Goal: Task Accomplishment & Management: Manage account settings

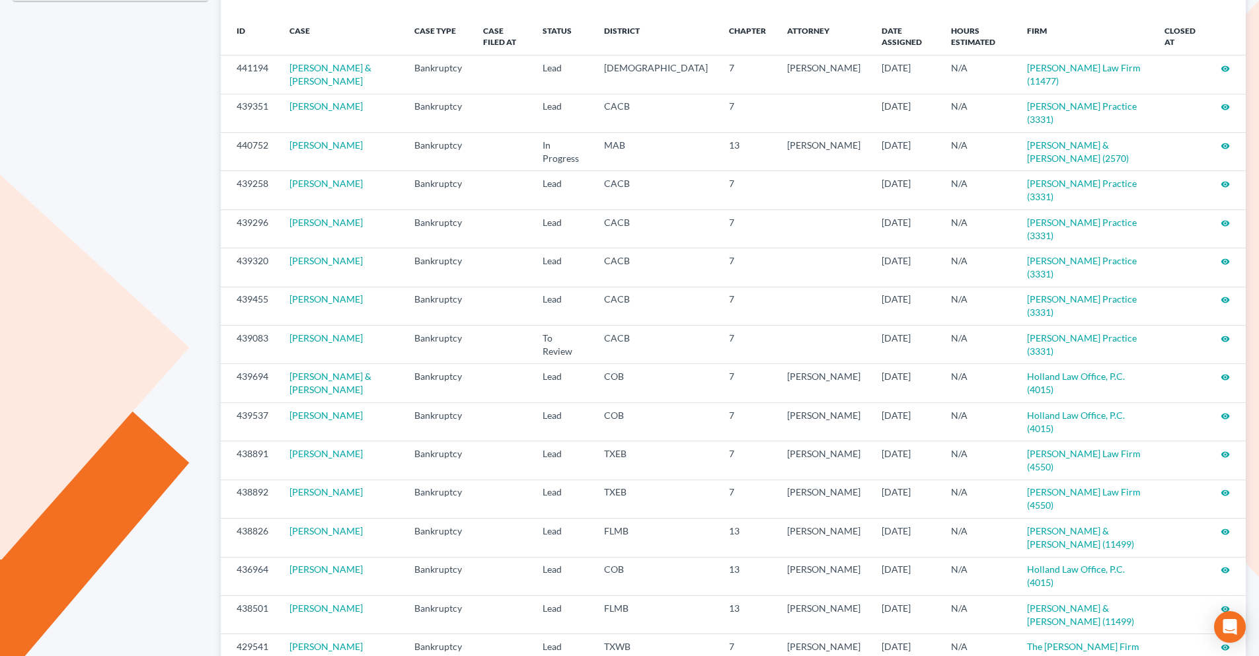
scroll to position [198, 0]
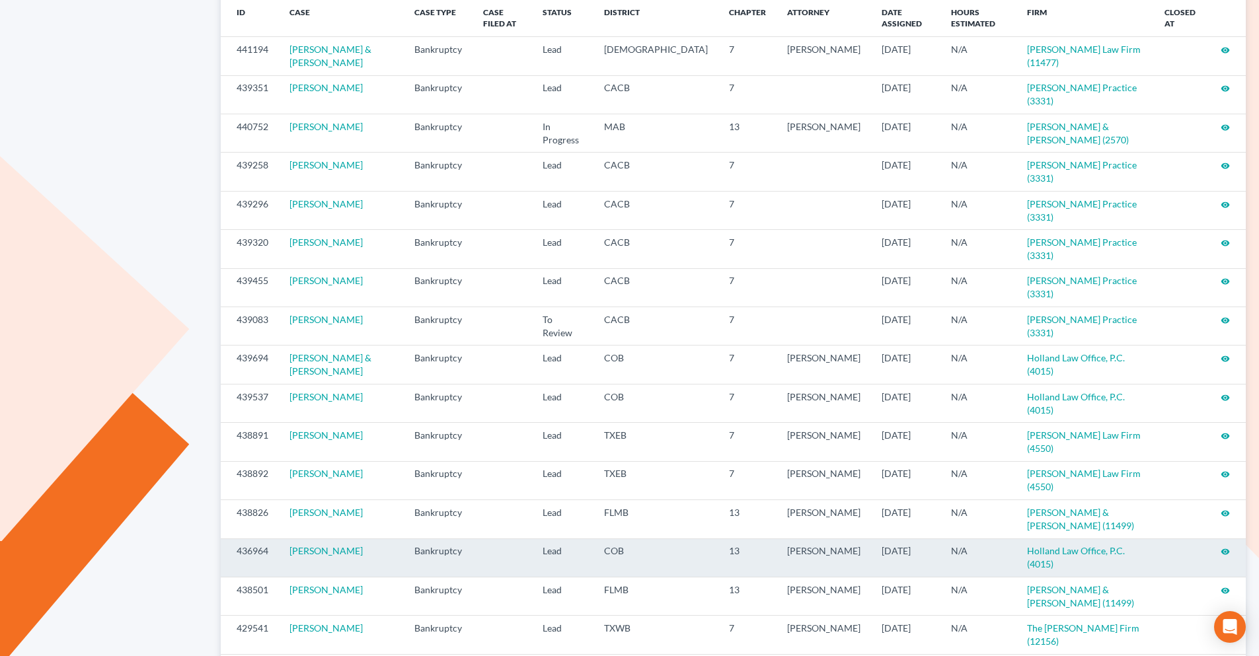
click at [1227, 547] on icon "visibility" at bounding box center [1224, 551] width 9 height 9
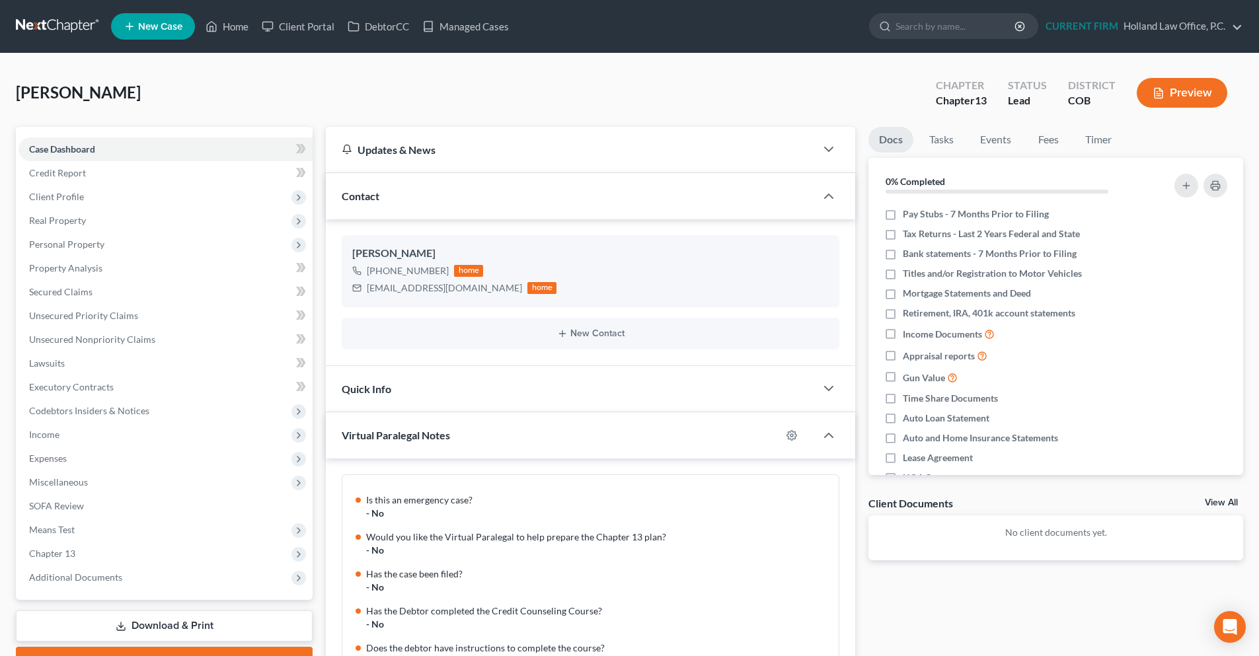
scroll to position [248, 0]
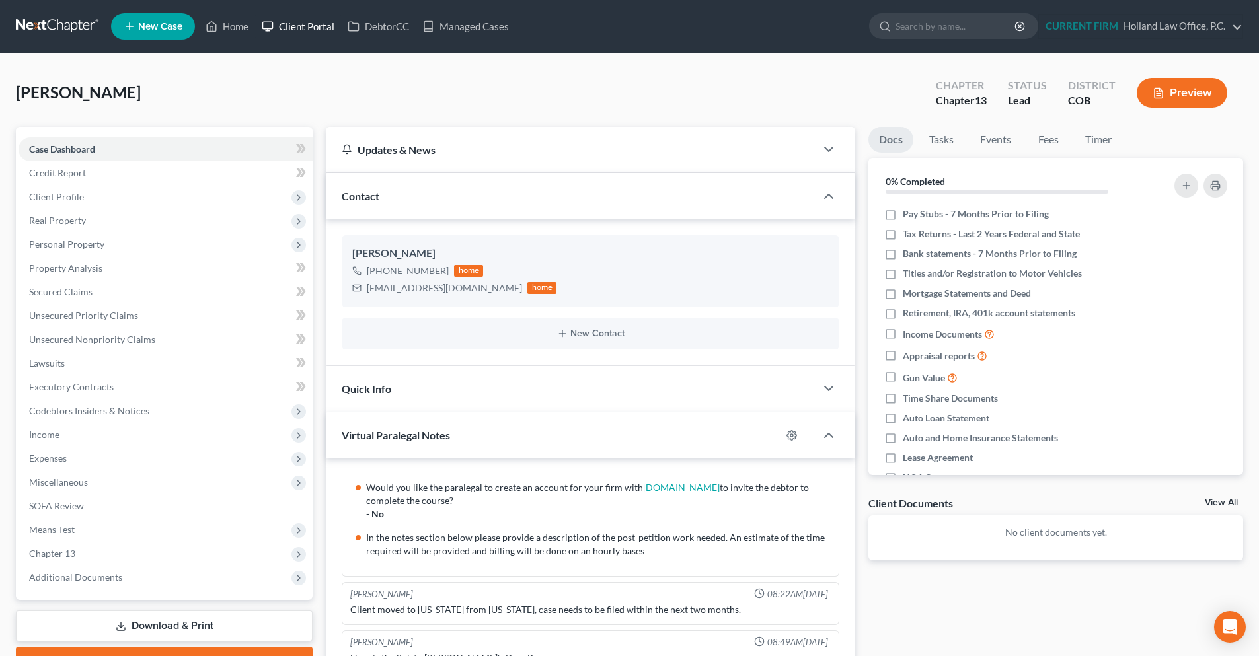
click at [312, 28] on link "Client Portal" at bounding box center [298, 27] width 86 height 24
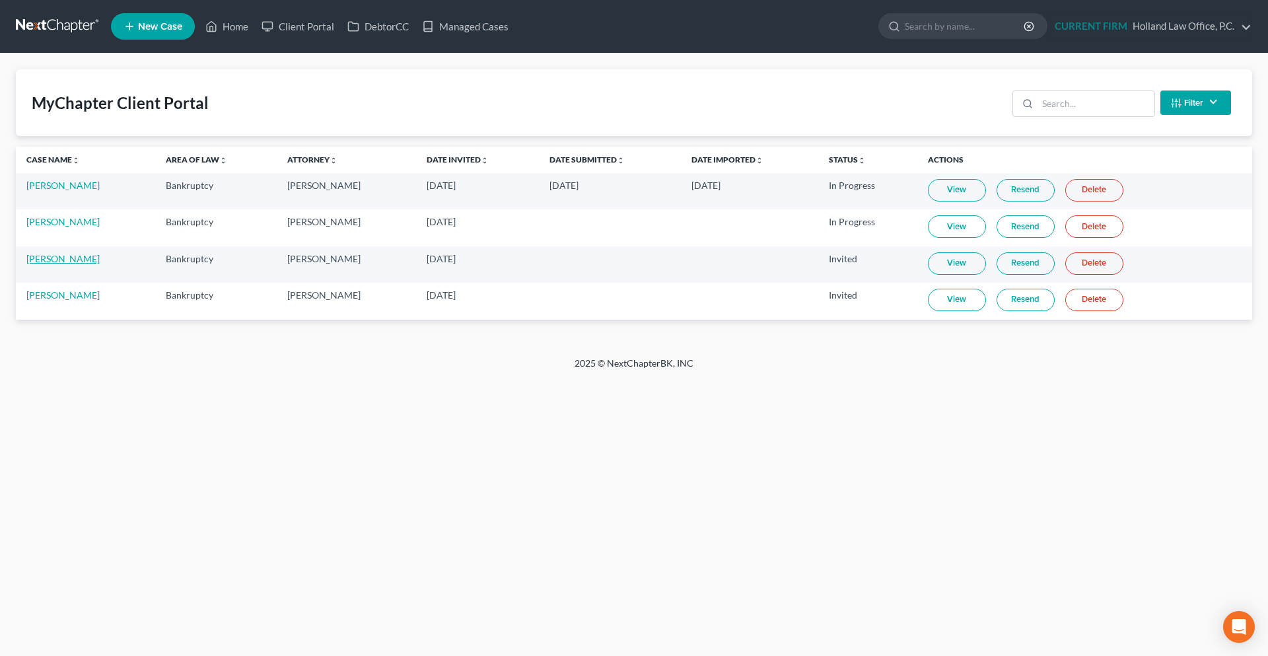
click at [73, 261] on link "Christopher Lee" at bounding box center [62, 258] width 73 height 11
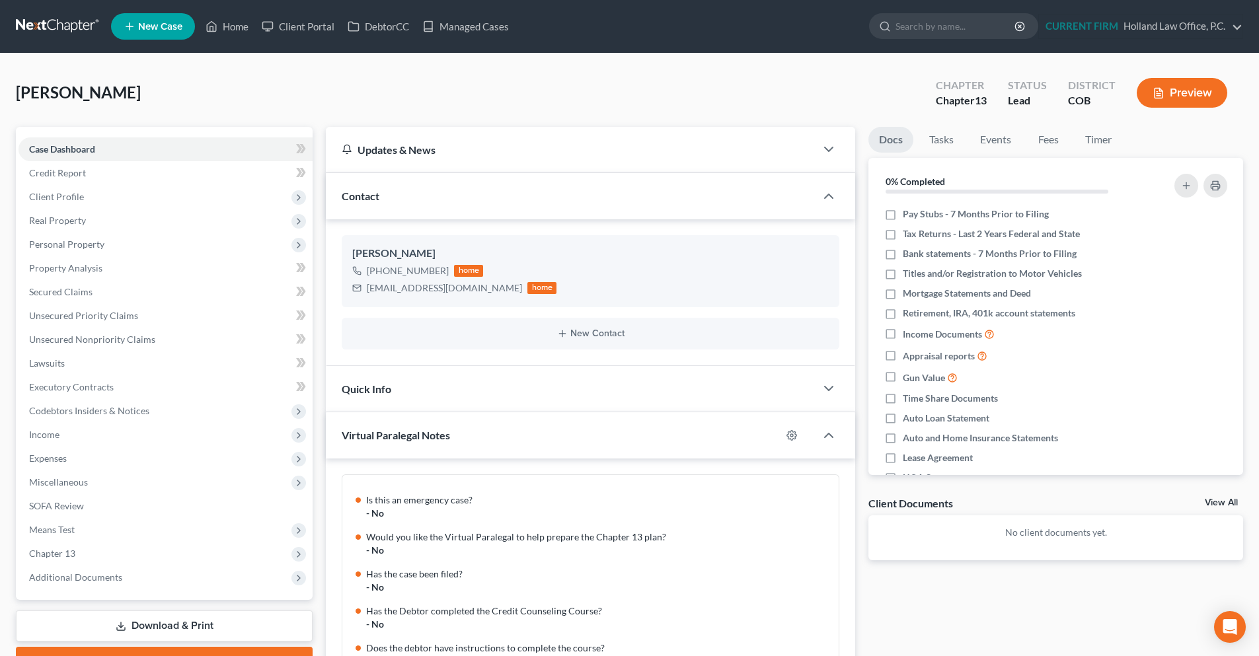
click at [76, 24] on link at bounding box center [58, 27] width 85 height 24
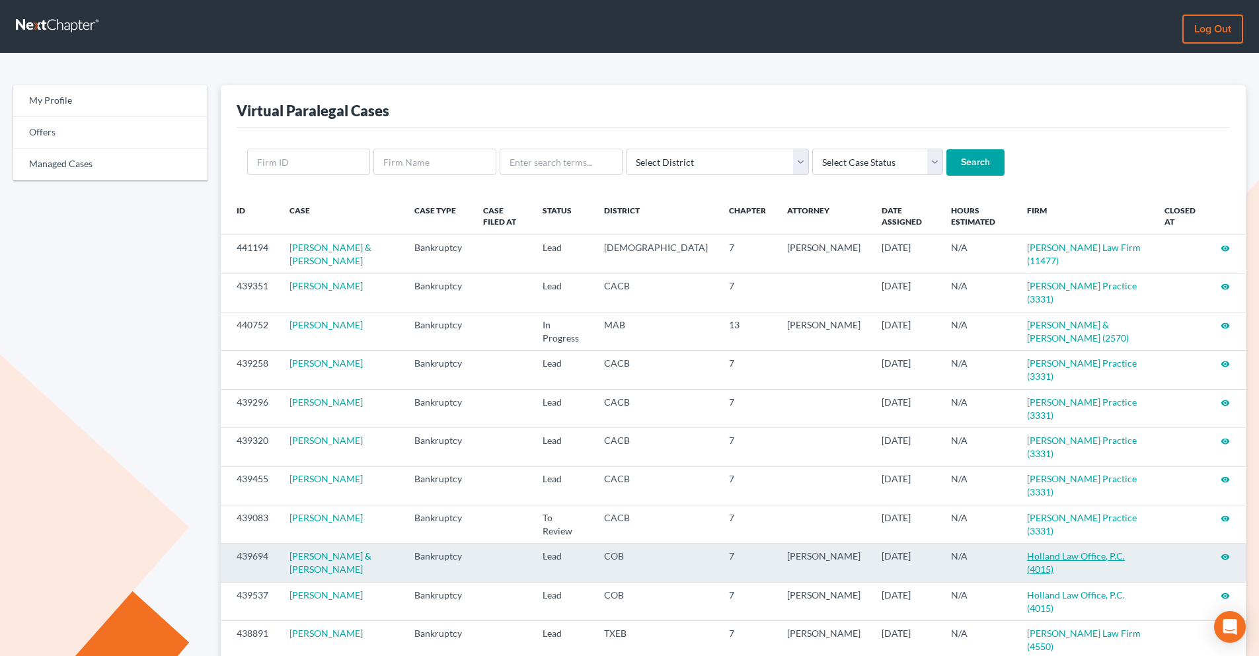
click at [1061, 550] on link "Holland Law Office, P.C. (4015)" at bounding box center [1076, 562] width 98 height 24
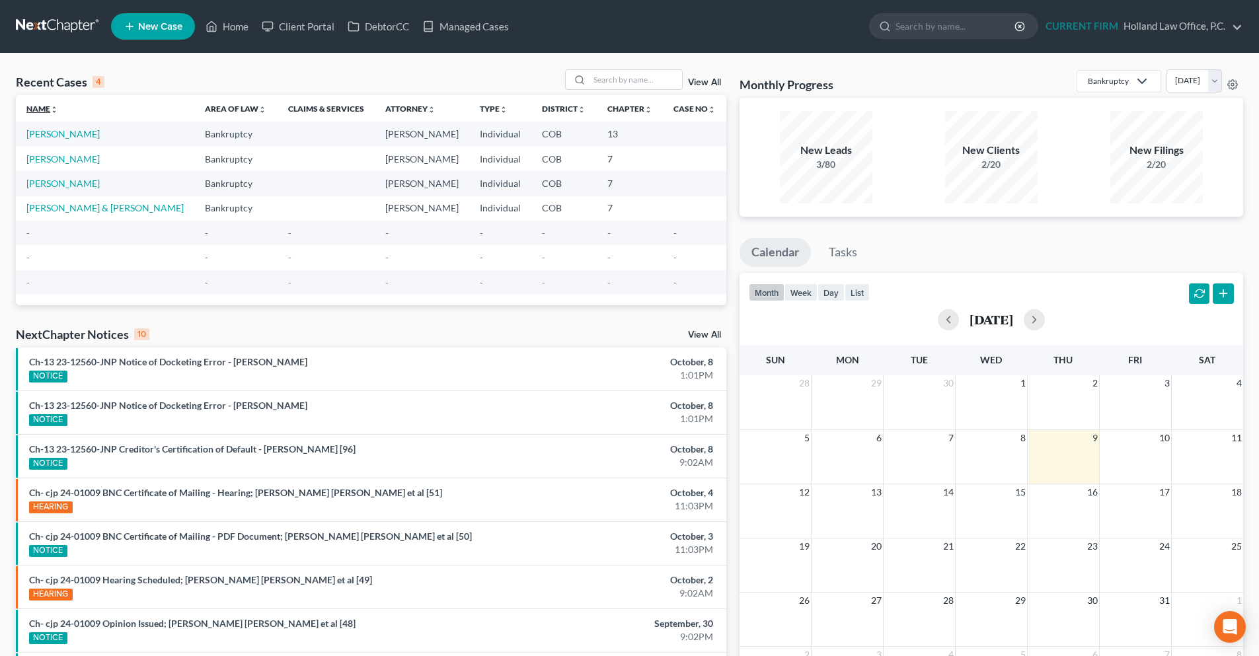
click at [47, 110] on link "Name unfold_more expand_more expand_less" at bounding box center [42, 109] width 32 height 10
click at [50, 181] on link "Rimbey, William" at bounding box center [62, 183] width 73 height 11
click at [50, 181] on link "[PERSON_NAME]" at bounding box center [62, 183] width 73 height 11
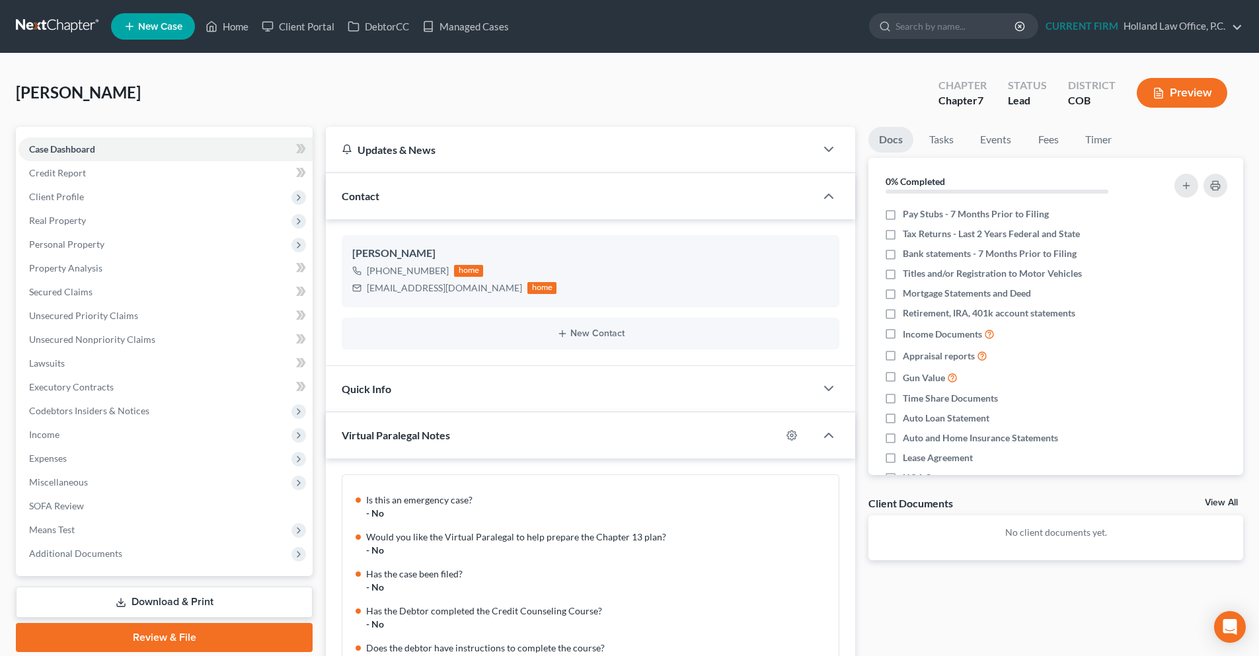
click at [52, 28] on link at bounding box center [58, 27] width 85 height 24
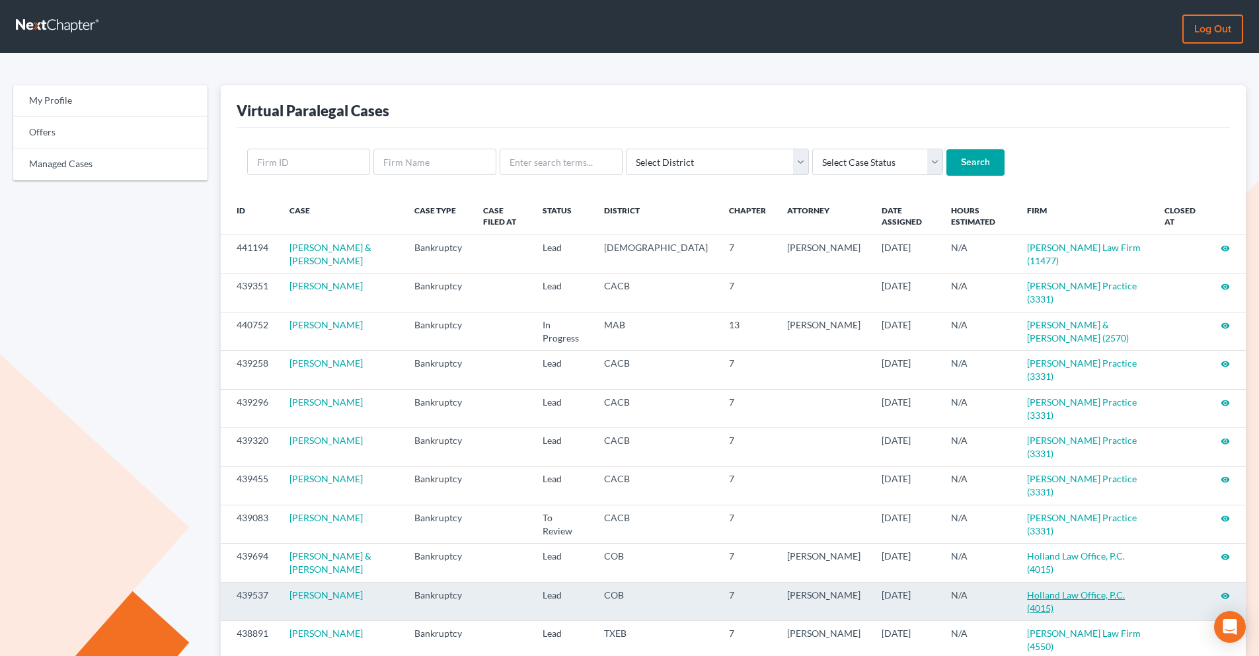
click at [1056, 589] on link "Holland Law Office, P.C. (4015)" at bounding box center [1076, 601] width 98 height 24
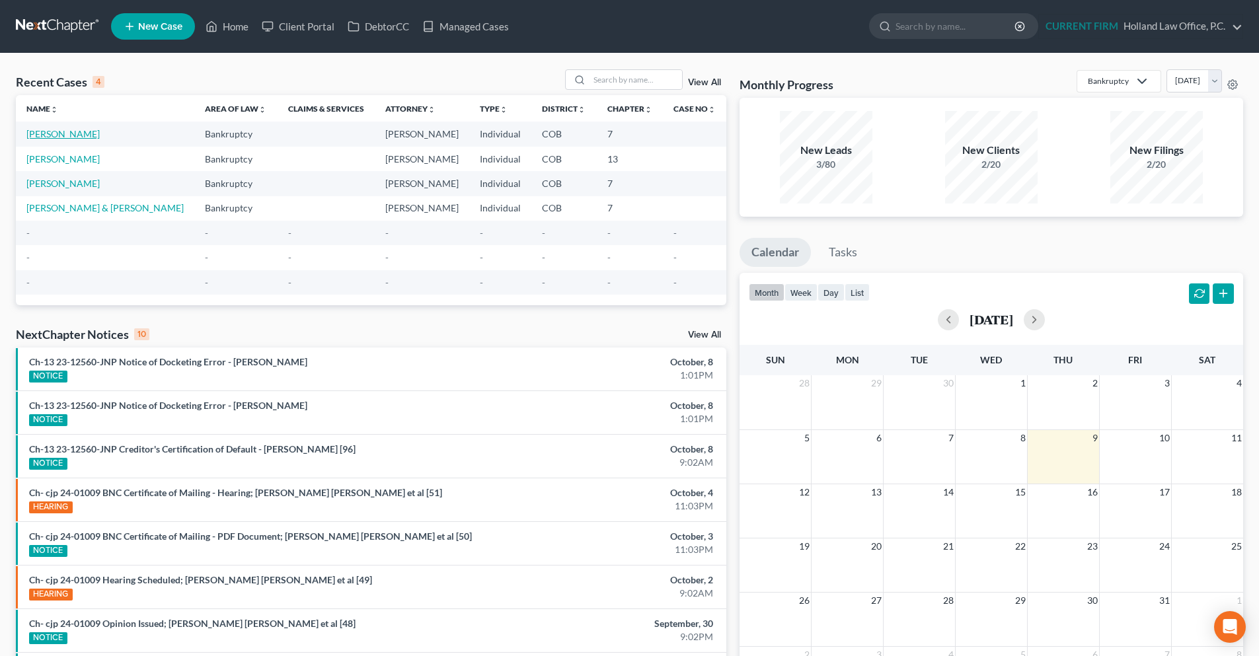
click at [67, 135] on link "[PERSON_NAME]" at bounding box center [62, 133] width 73 height 11
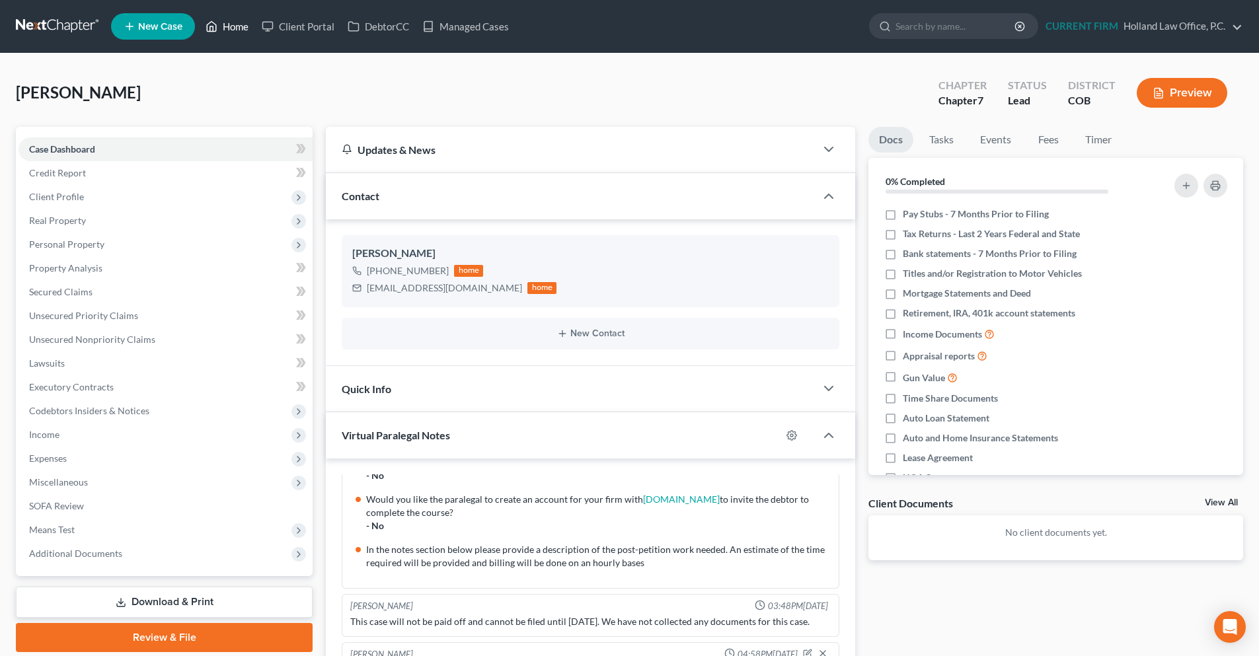
click at [229, 26] on link "Home" at bounding box center [227, 27] width 56 height 24
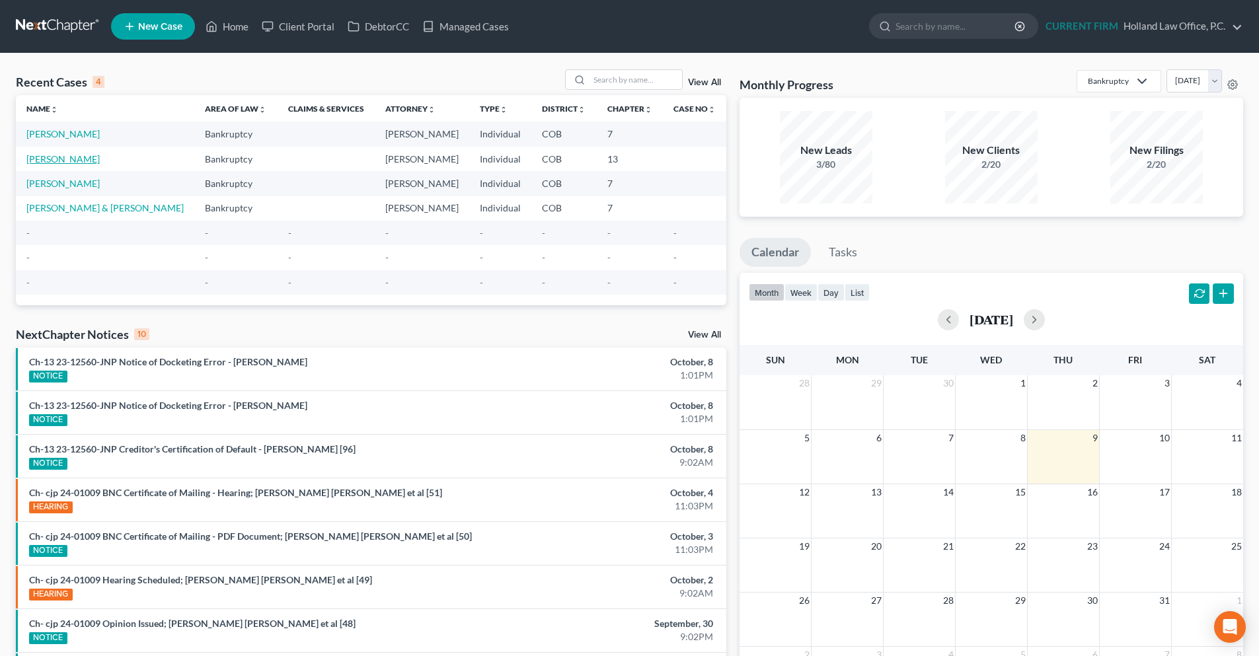
click at [83, 158] on link "[PERSON_NAME]" at bounding box center [62, 158] width 73 height 11
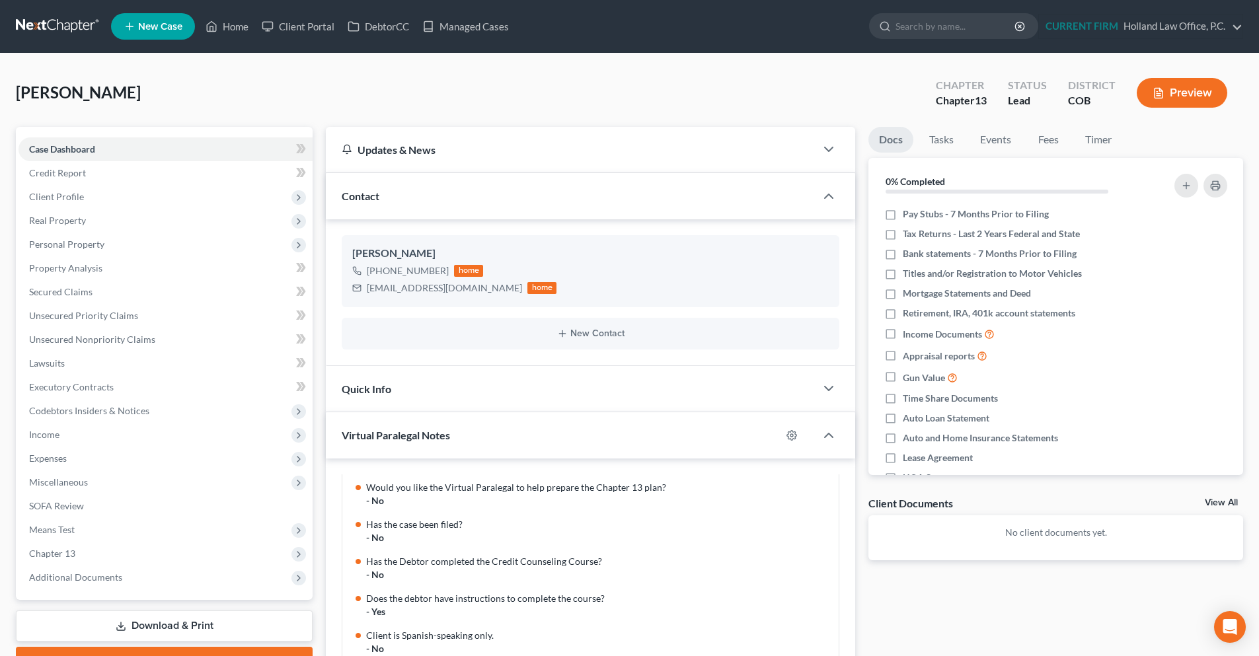
click at [63, 30] on link at bounding box center [58, 27] width 85 height 24
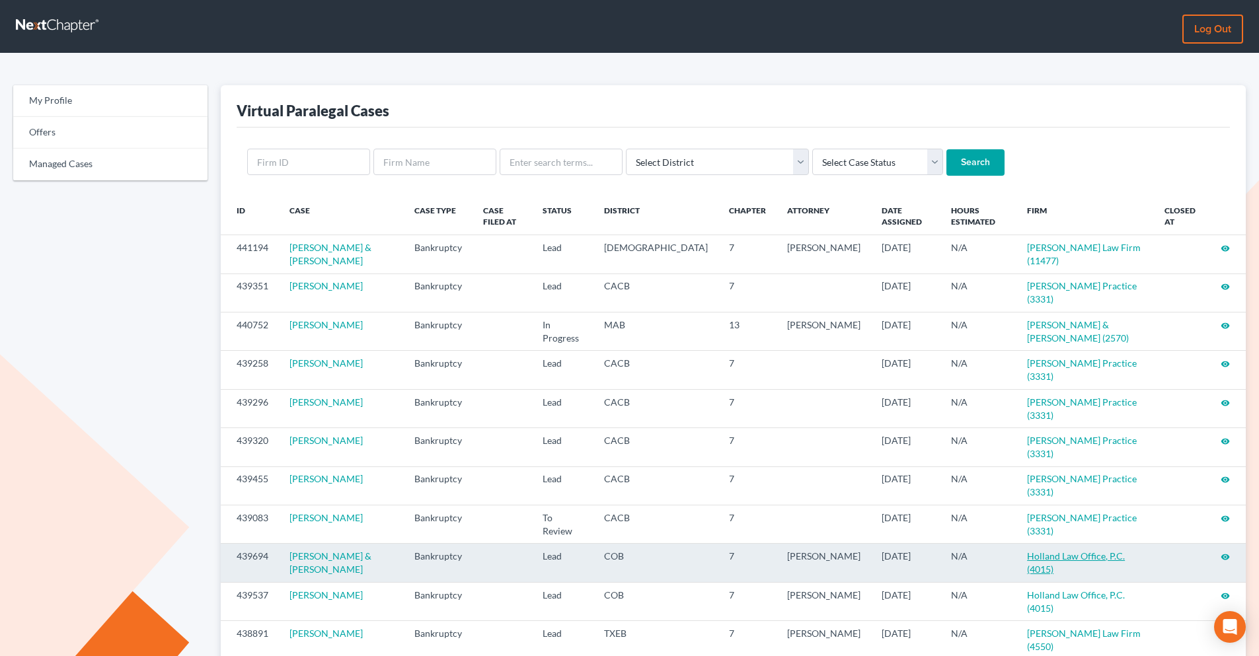
click at [1027, 550] on link "Holland Law Office, P.C. (4015)" at bounding box center [1076, 562] width 98 height 24
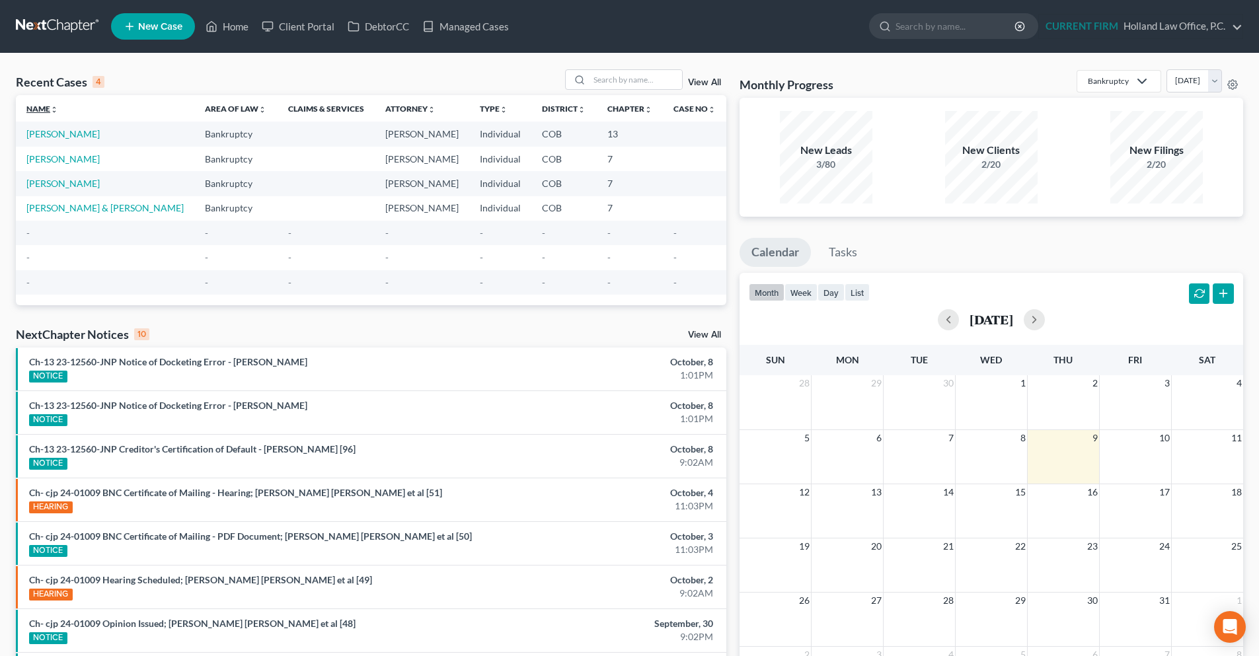
click at [58, 108] on icon "unfold_more" at bounding box center [54, 110] width 8 height 8
click at [59, 183] on link "Rimbey, William" at bounding box center [62, 183] width 73 height 11
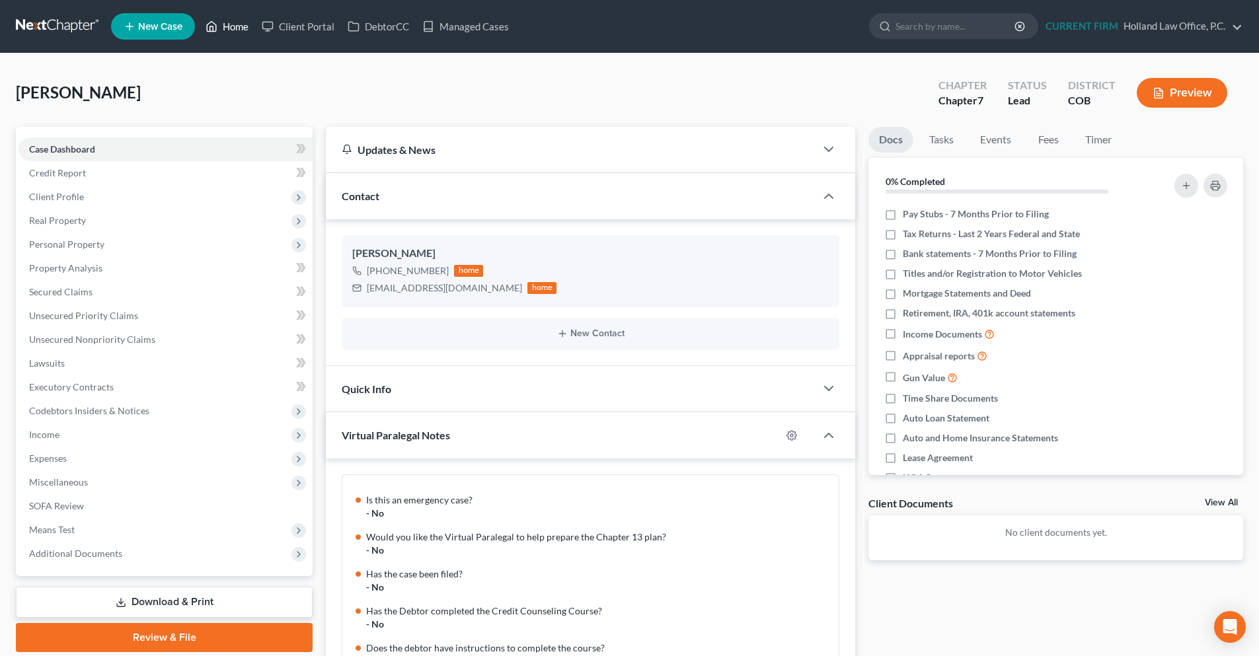
click at [222, 28] on link "Home" at bounding box center [227, 27] width 56 height 24
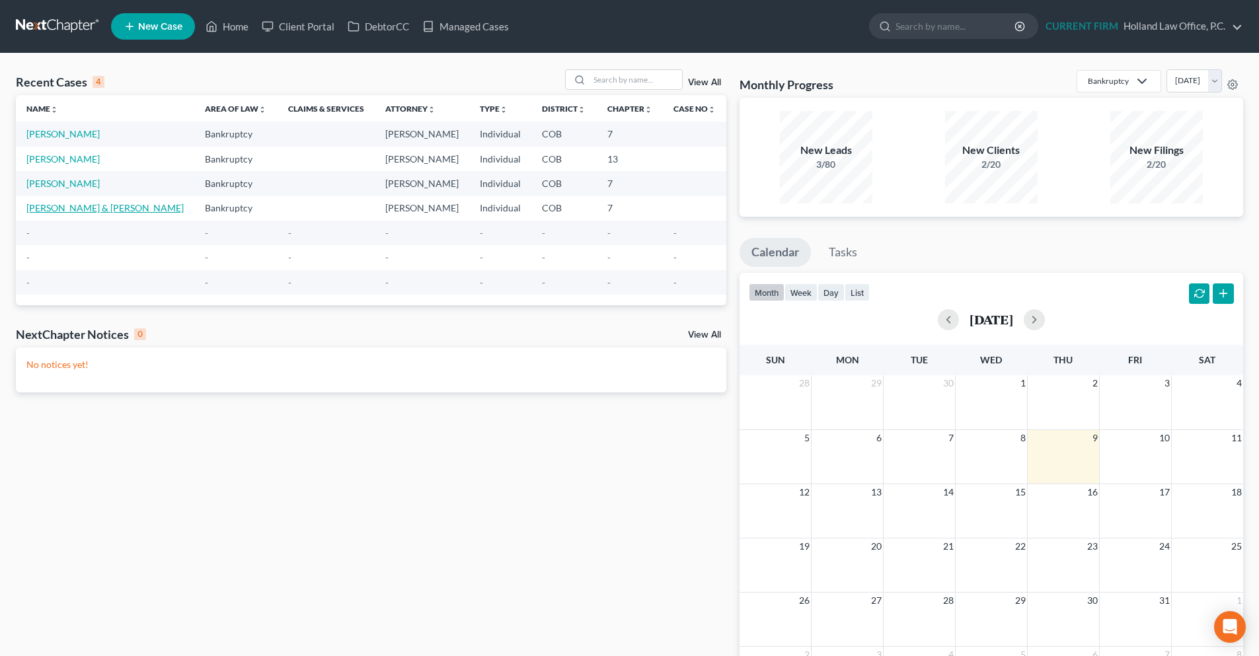
click at [92, 211] on link "Rivard, Michael & Jennell" at bounding box center [104, 207] width 157 height 11
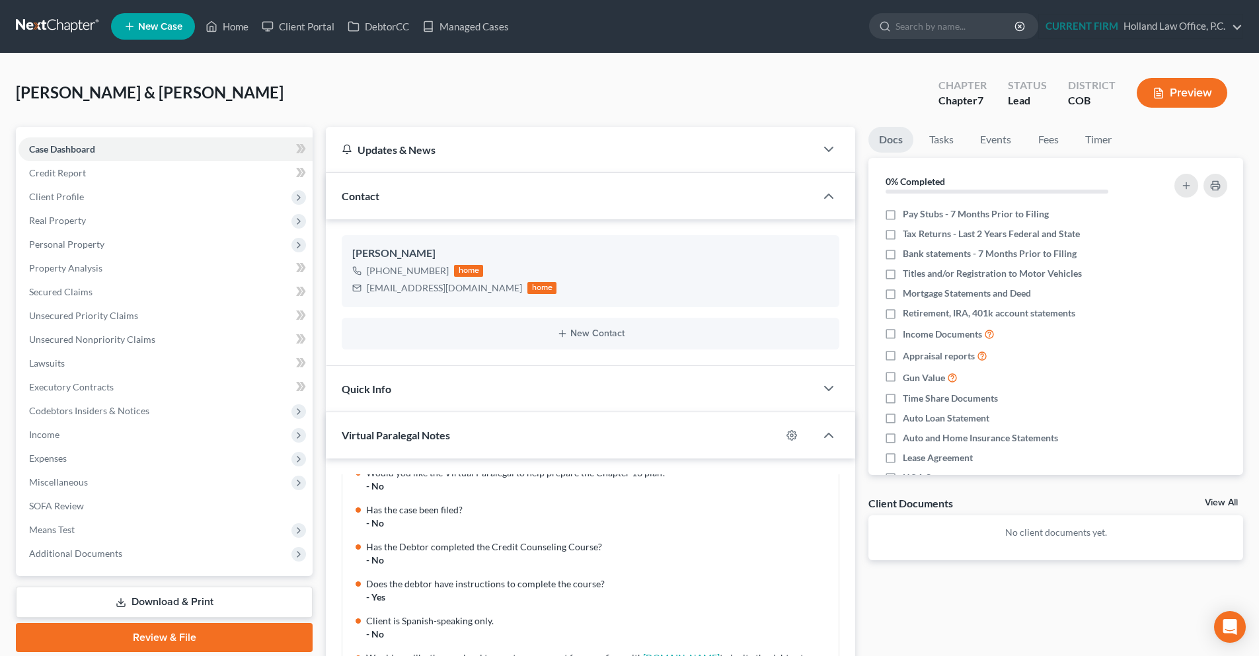
click at [40, 30] on link at bounding box center [58, 27] width 85 height 24
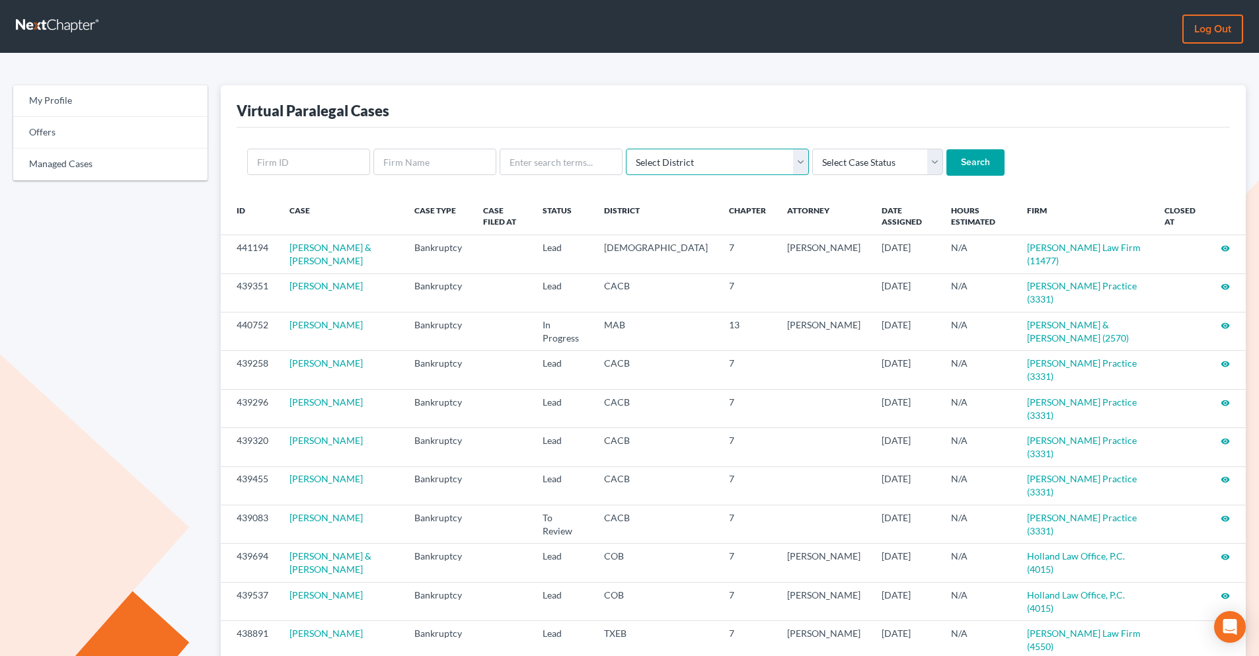
click at [744, 172] on select "Select District [US_STATE] - [GEOGRAPHIC_DATA] [US_STATE] - [GEOGRAPHIC_DATA] […" at bounding box center [717, 162] width 183 height 26
click at [883, 164] on select "Select Case Status Lead In Progress To Review Ready to File Filed Lost Lead Dis…" at bounding box center [877, 162] width 131 height 26
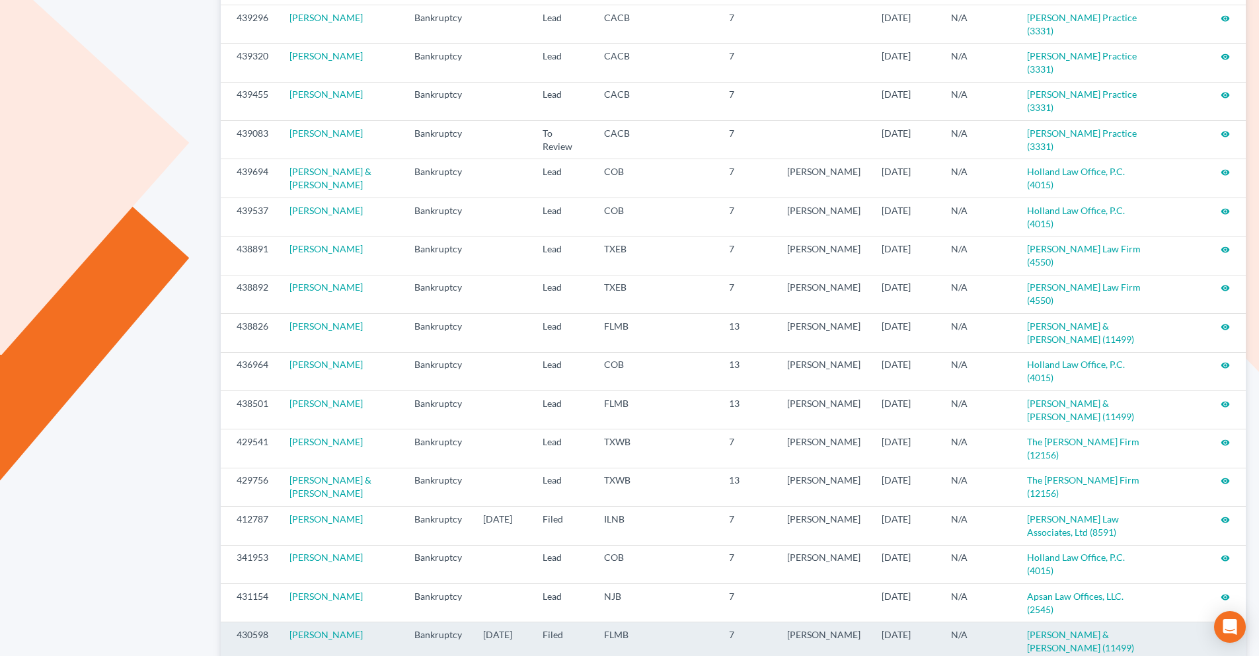
scroll to position [396, 0]
